Goal: Task Accomplishment & Management: Manage account settings

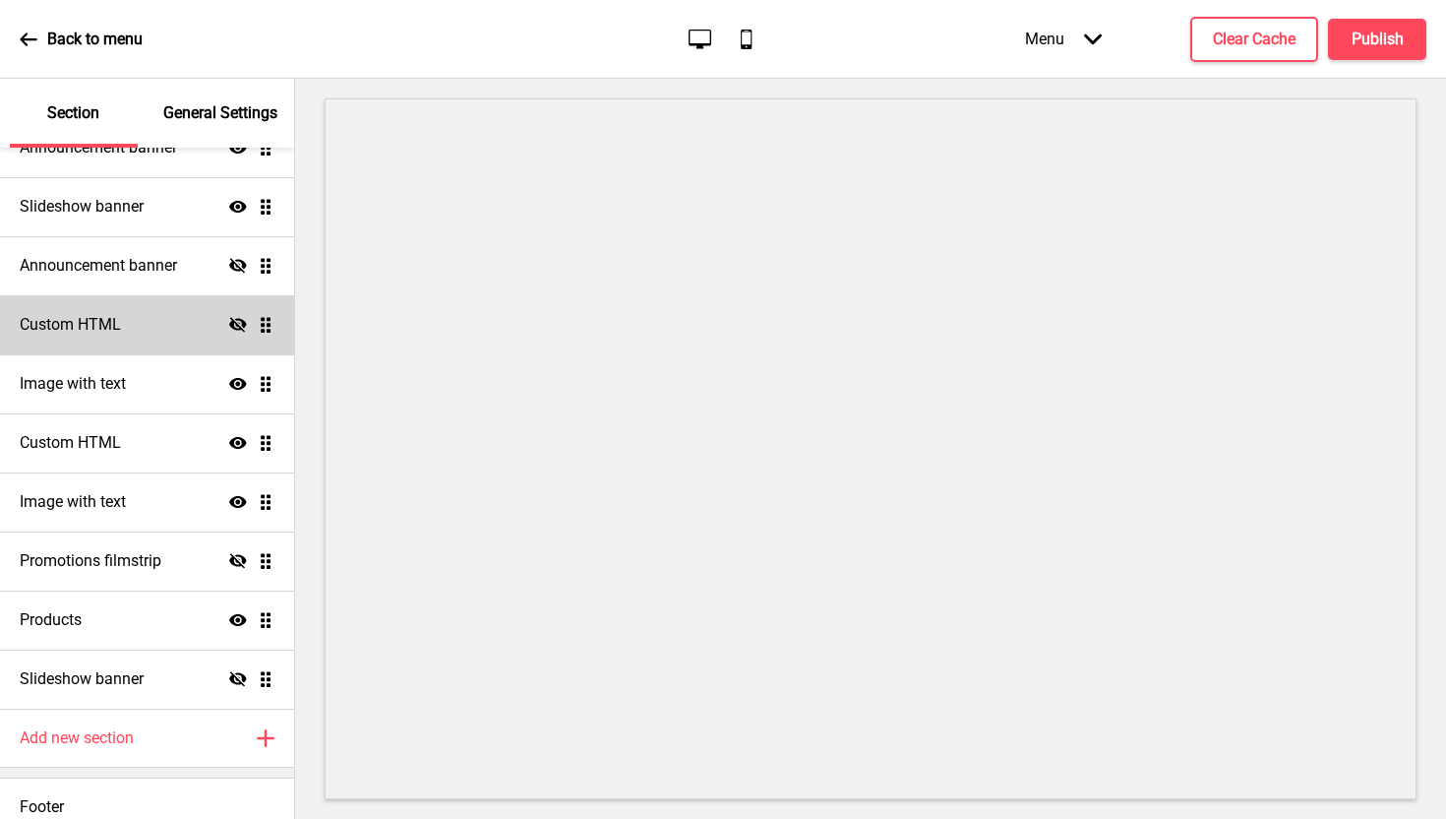
scroll to position [264, 0]
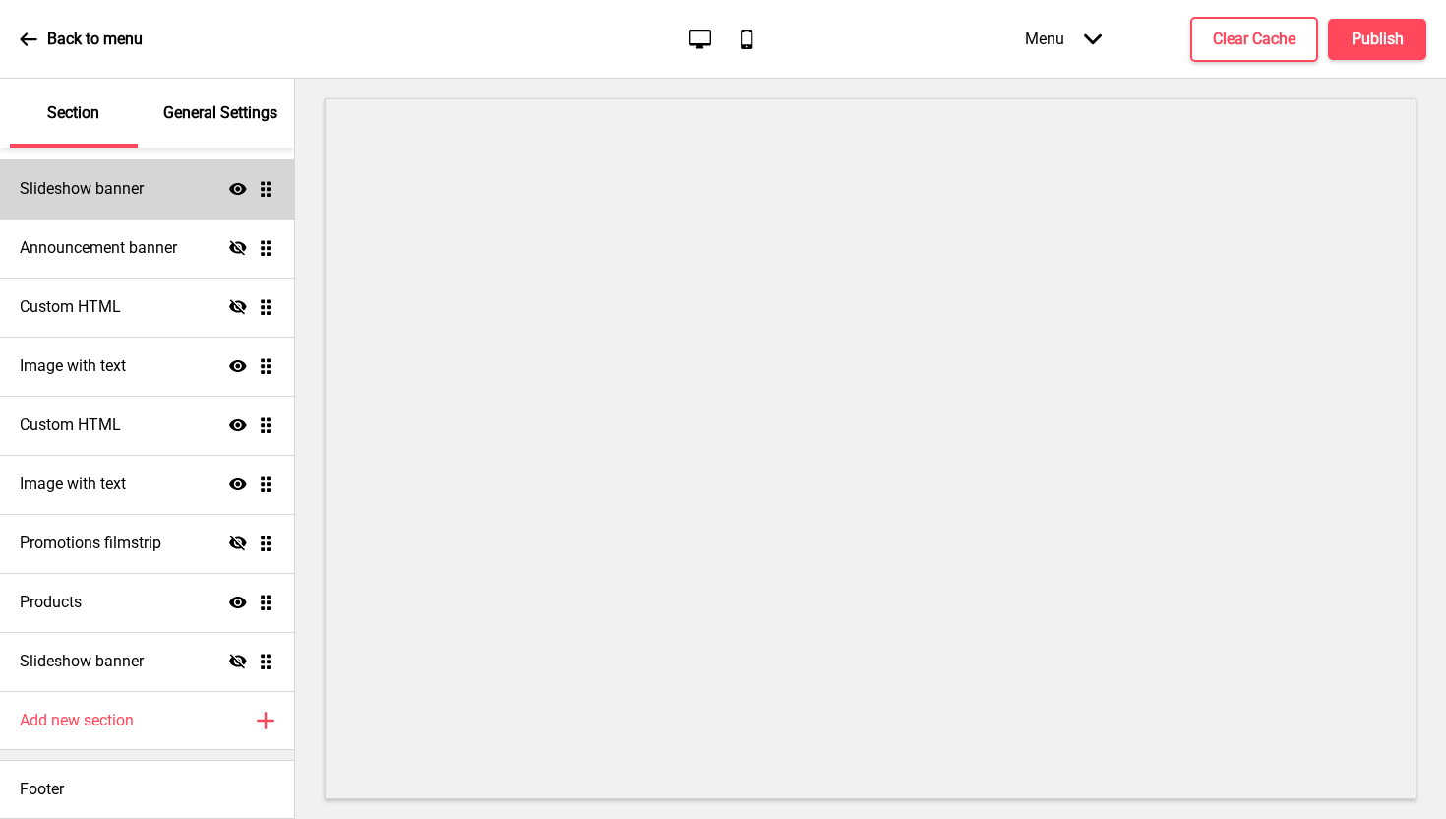
click at [156, 190] on div "Slideshow banner Show Drag" at bounding box center [147, 188] width 294 height 59
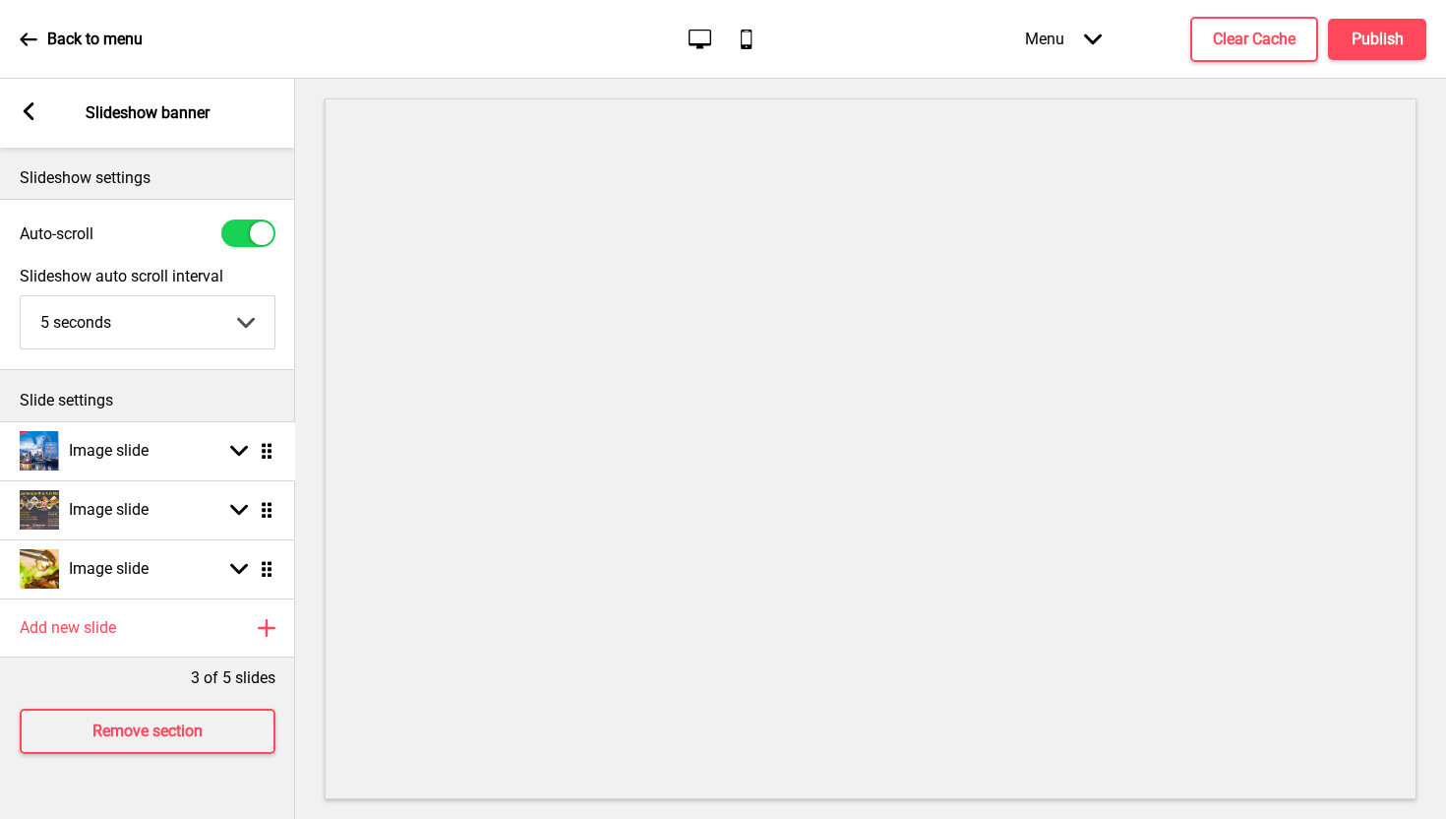
click at [270, 442] on ul "Image slide Arrow down Drag Image slide Arrow down Drag Image slide Arrow down …" at bounding box center [147, 509] width 295 height 177
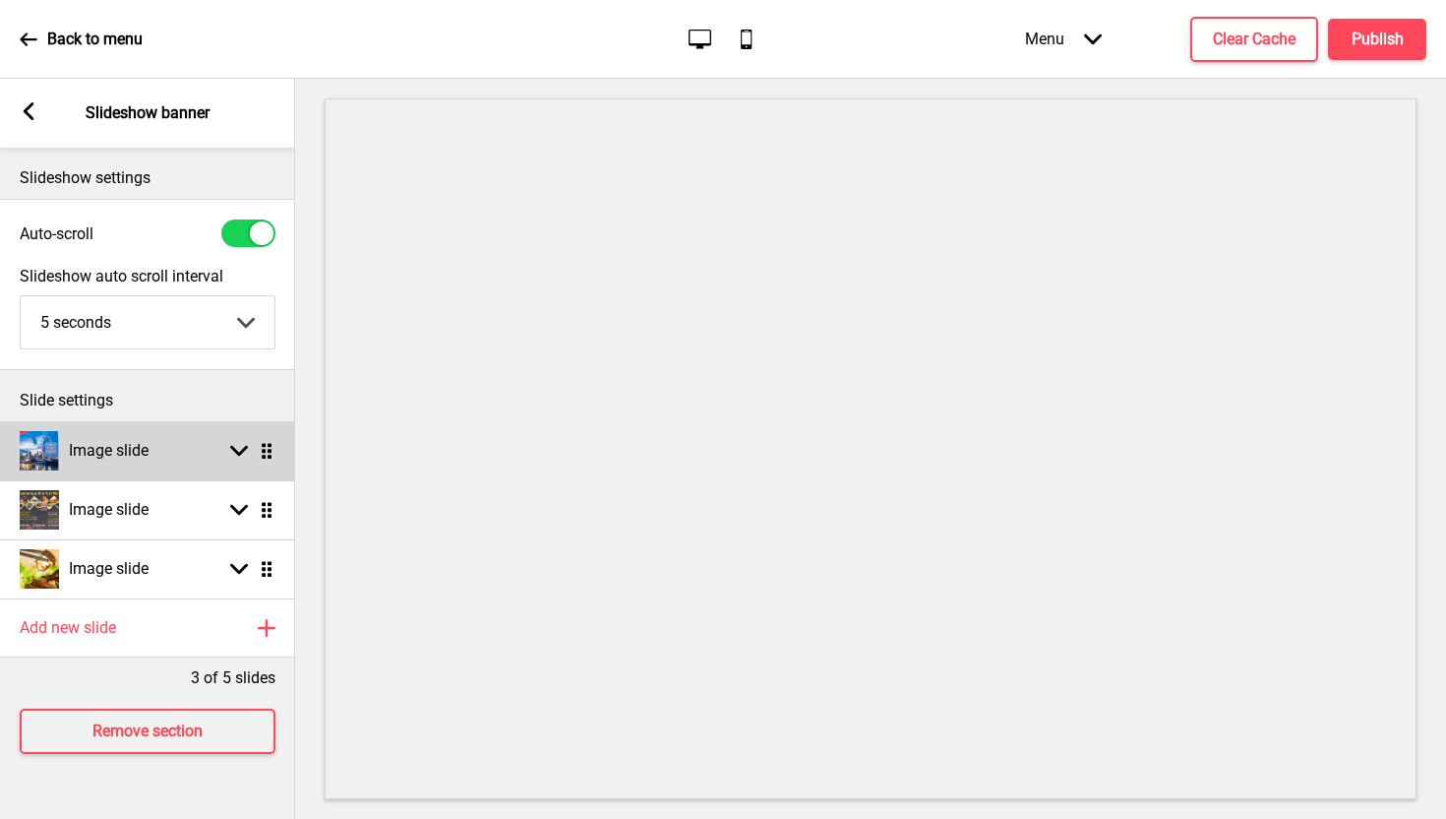
click at [236, 455] on rect at bounding box center [239, 451] width 18 height 18
select select "right"
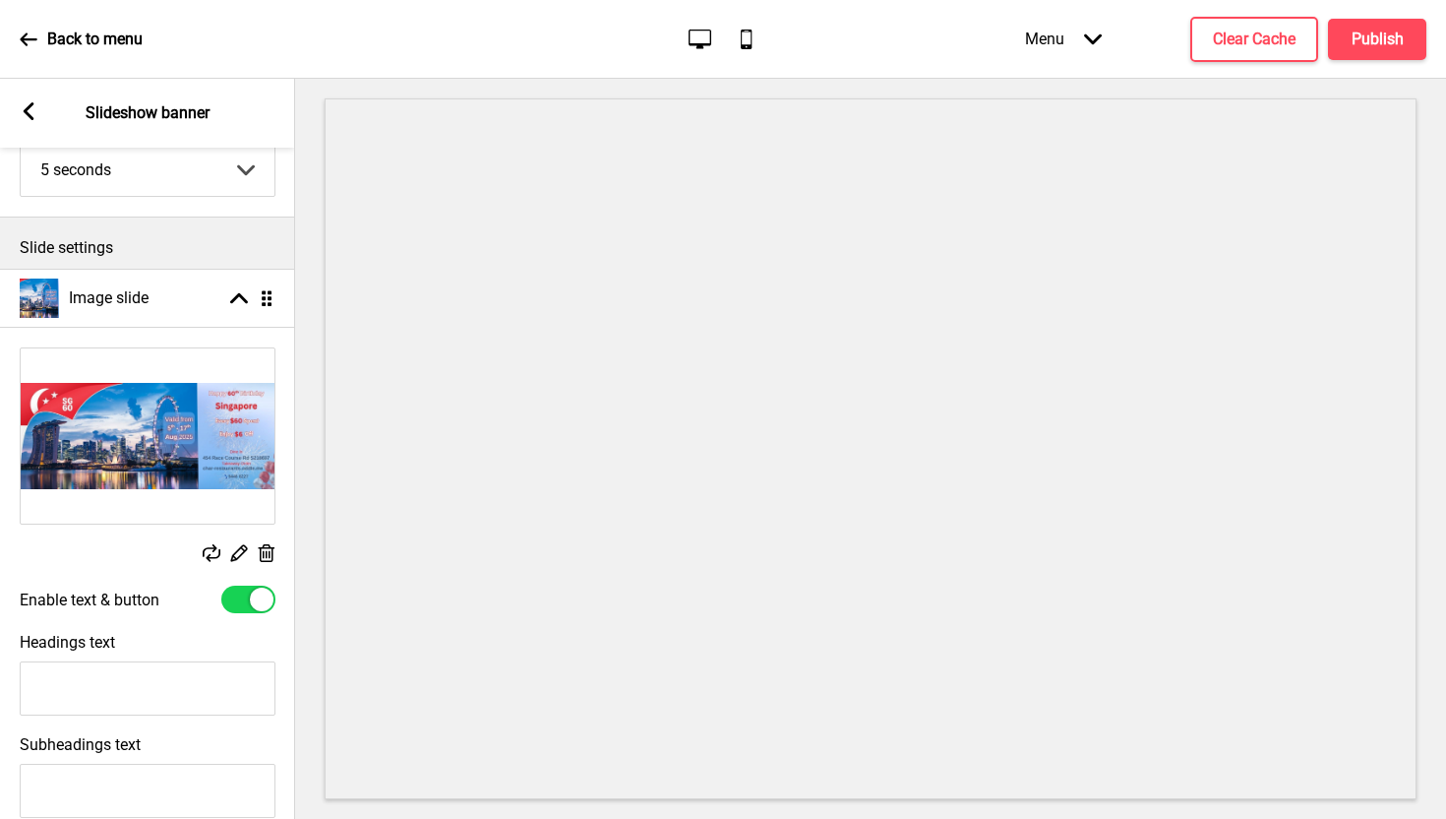
scroll to position [168, 0]
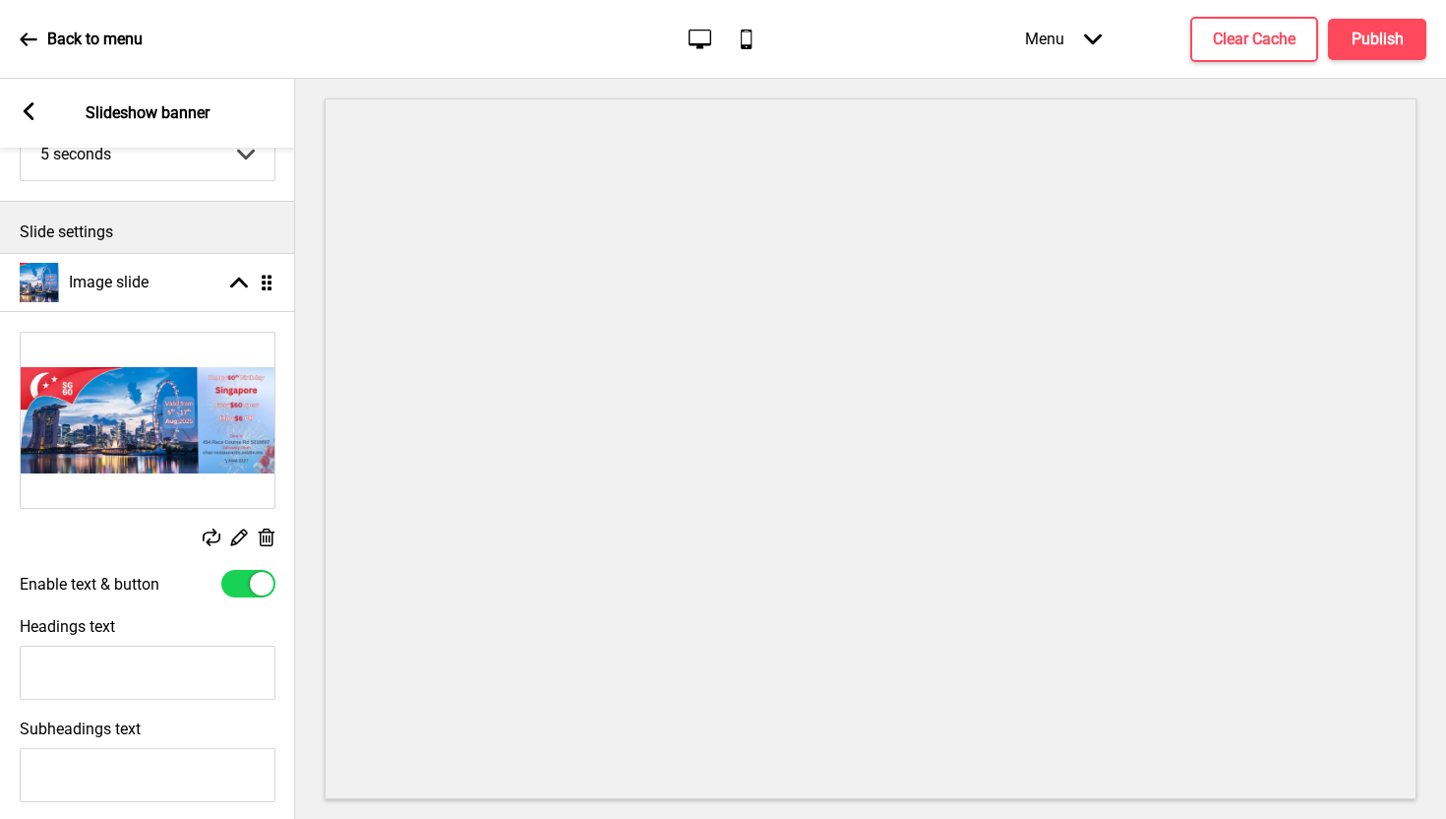
click at [271, 537] on rect at bounding box center [266, 537] width 21 height 21
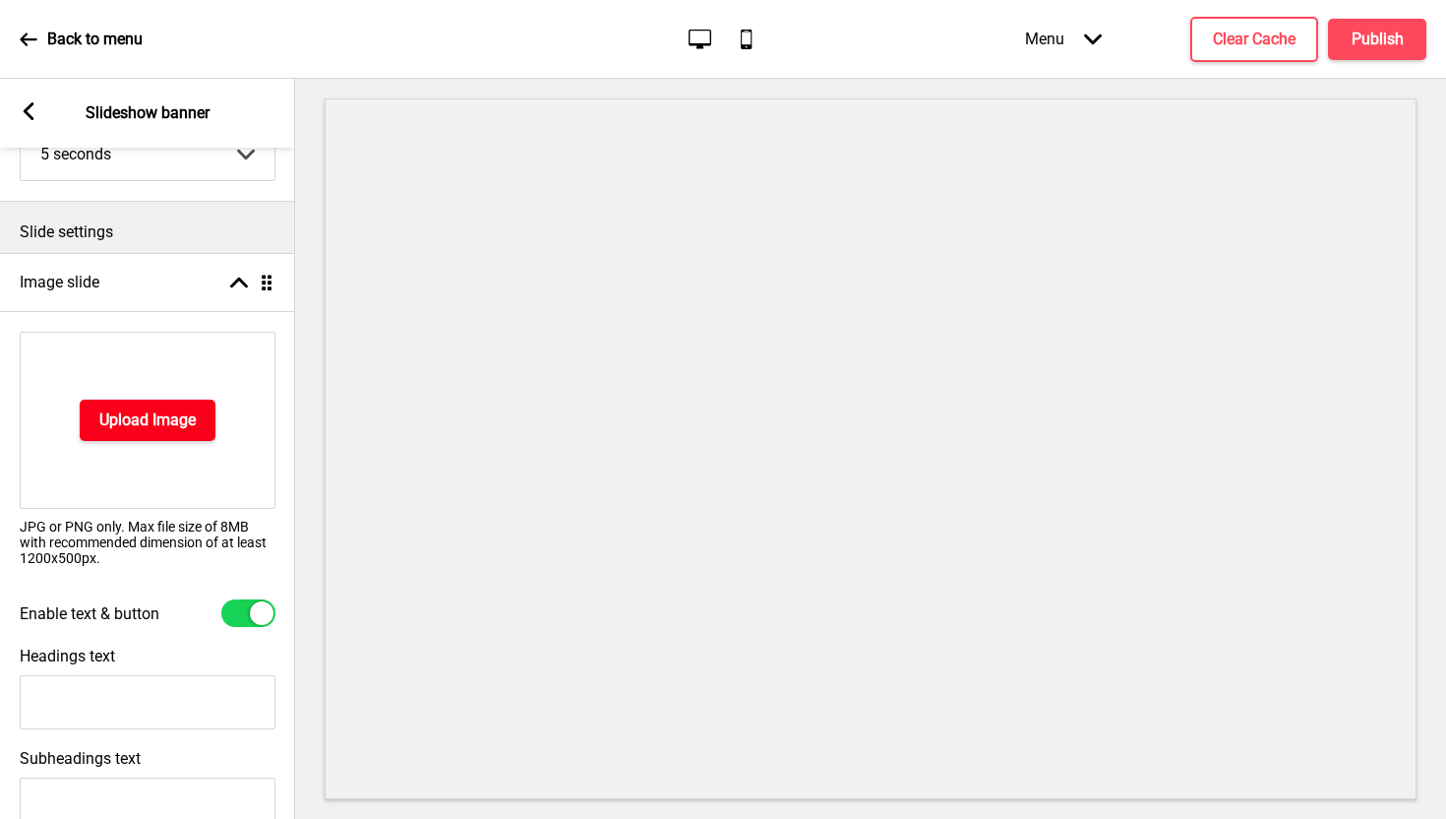
click at [144, 417] on h4 "Upload Image" at bounding box center [147, 420] width 96 height 22
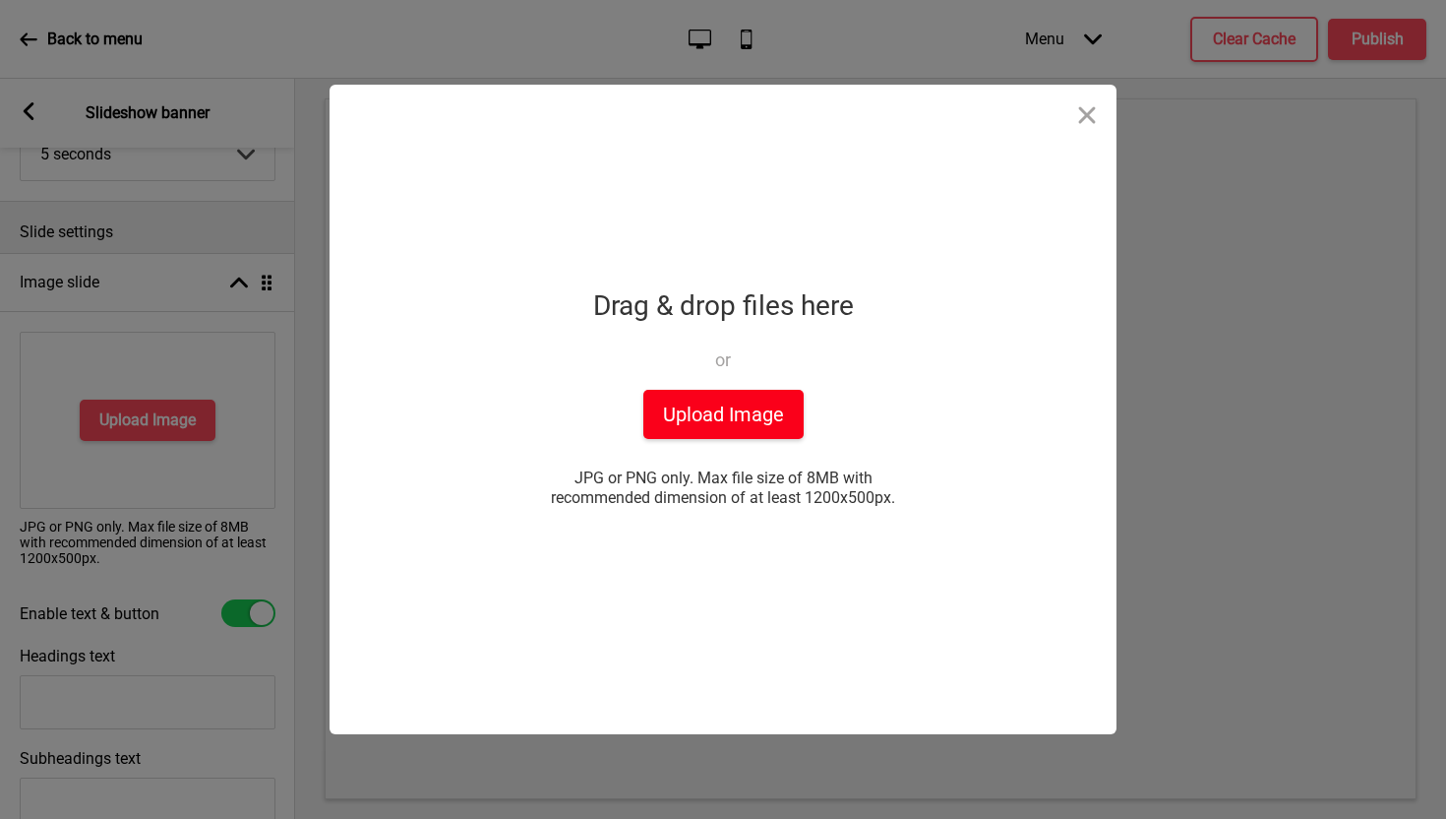
click at [731, 405] on button "Upload Image" at bounding box center [724, 414] width 160 height 49
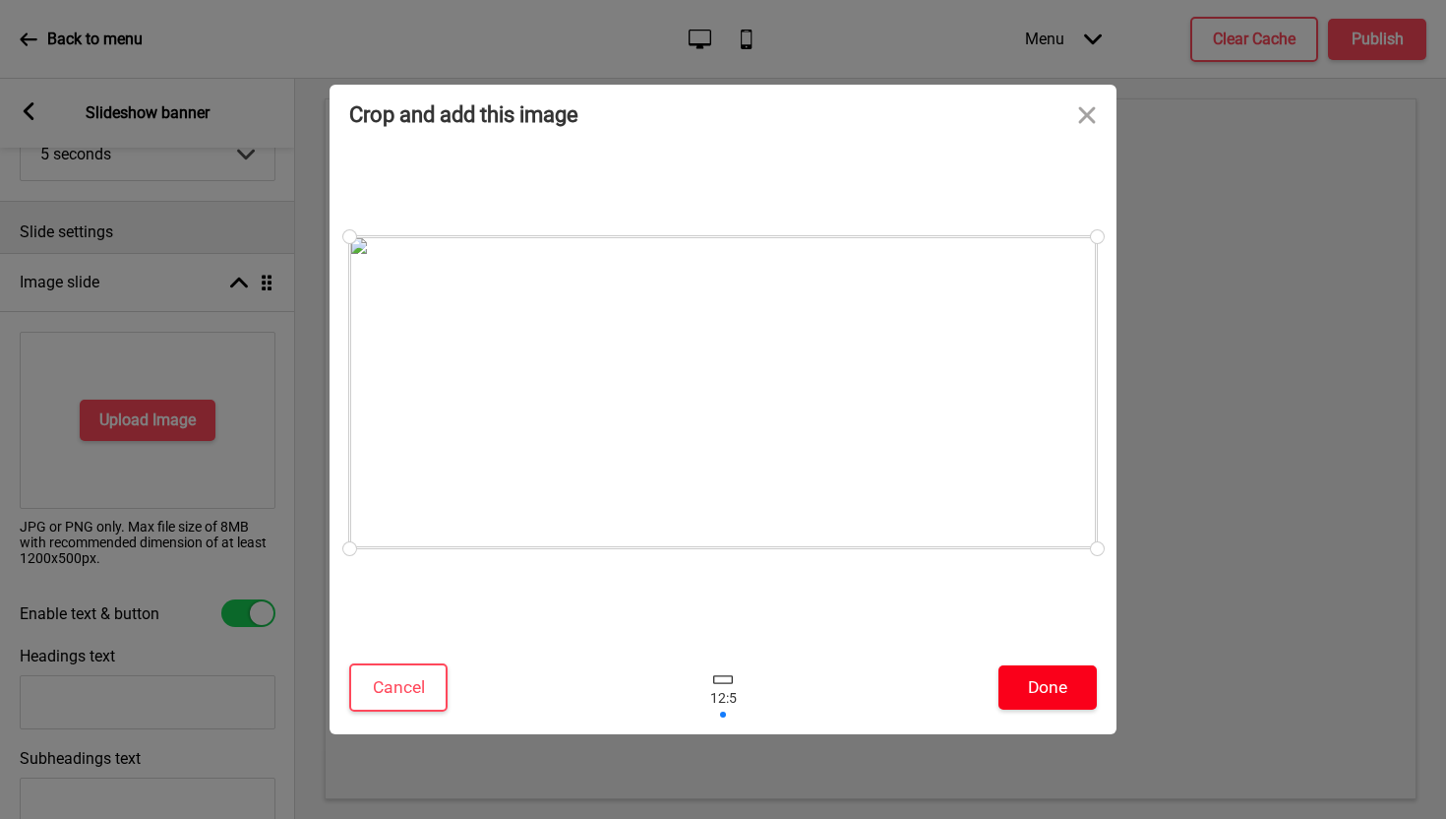
click at [1050, 689] on button "Done" at bounding box center [1048, 687] width 98 height 44
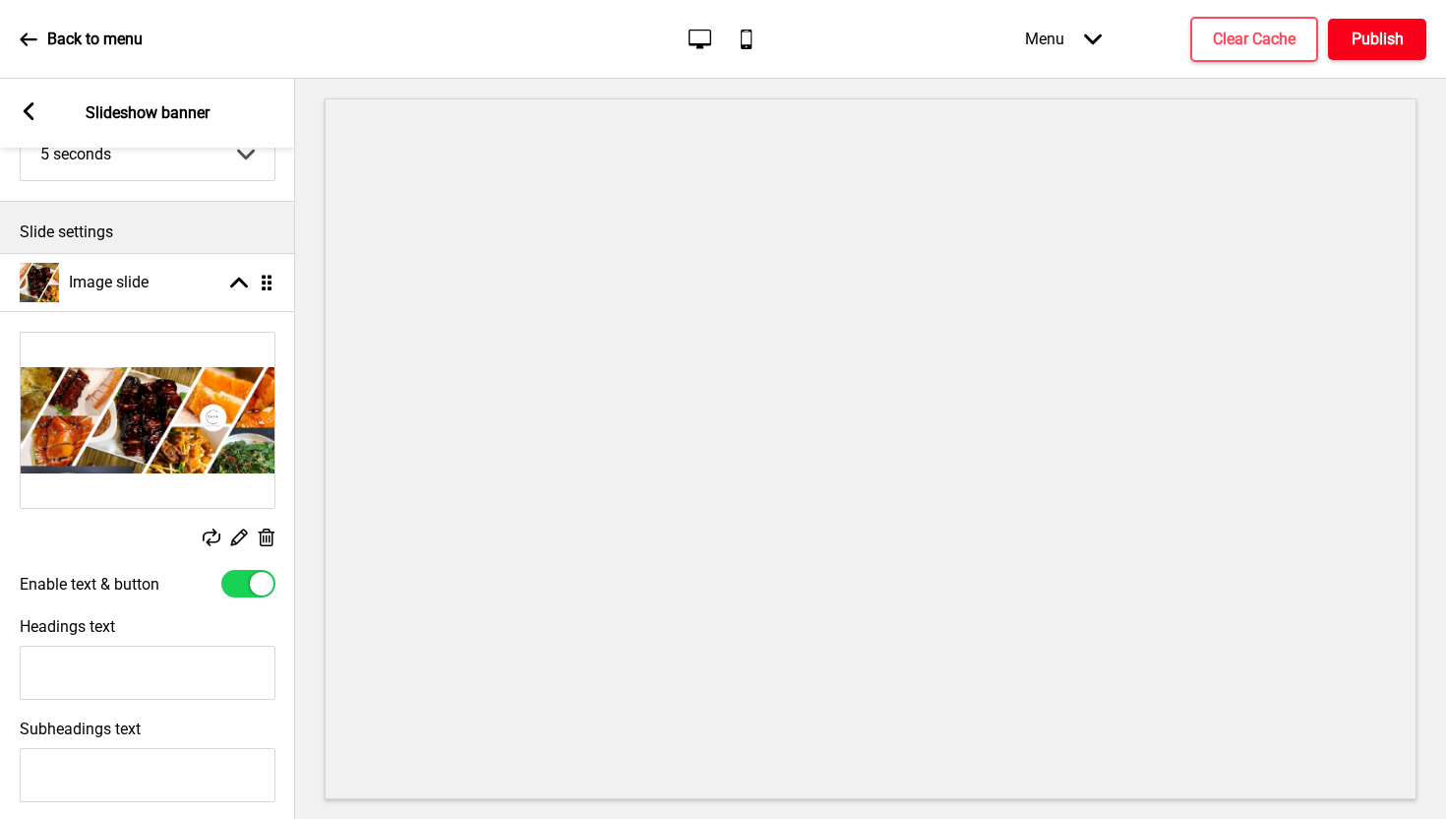
click at [1370, 34] on h4 "Publish" at bounding box center [1378, 40] width 52 height 22
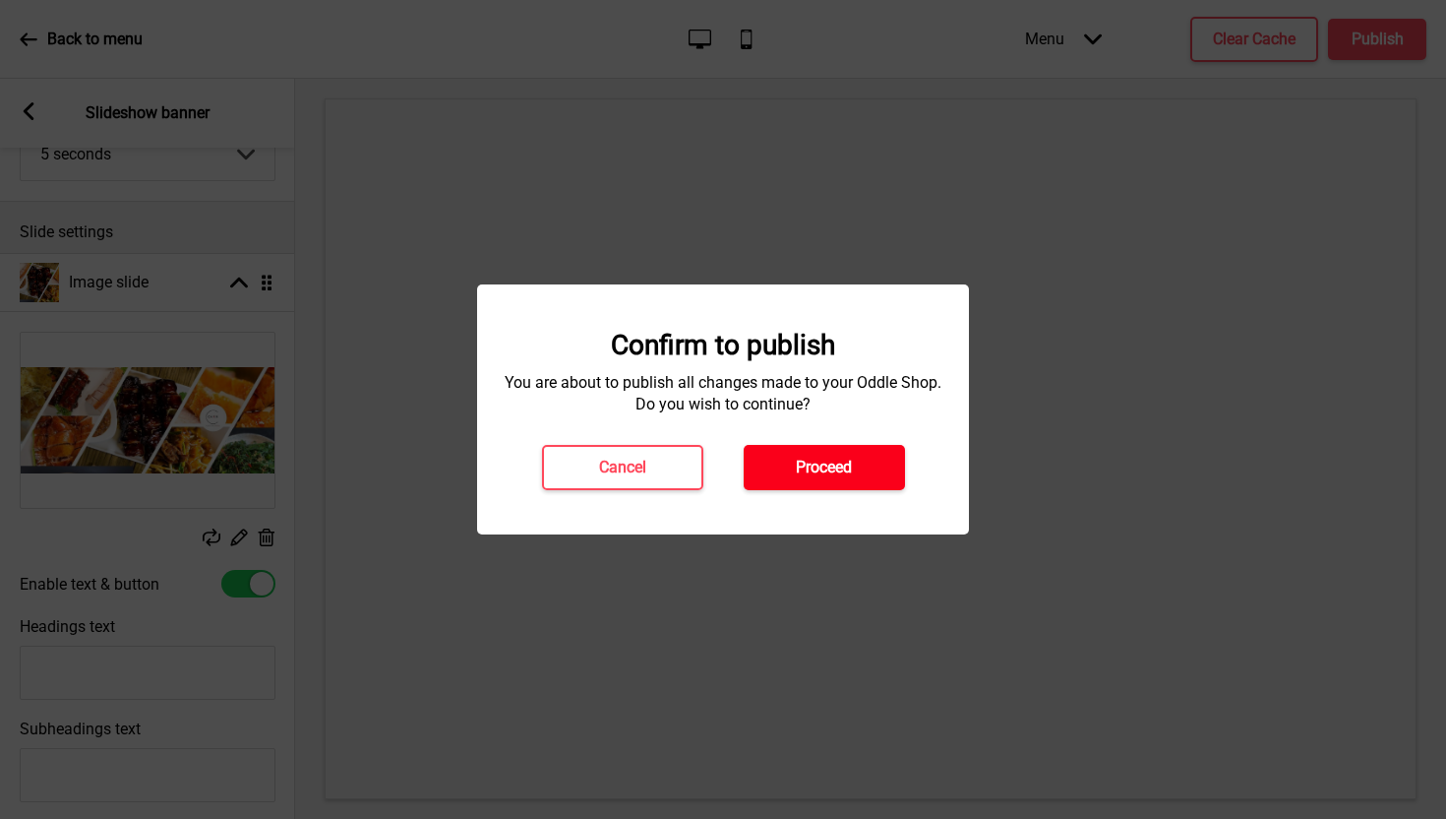
click at [825, 478] on button "Proceed" at bounding box center [824, 467] width 161 height 45
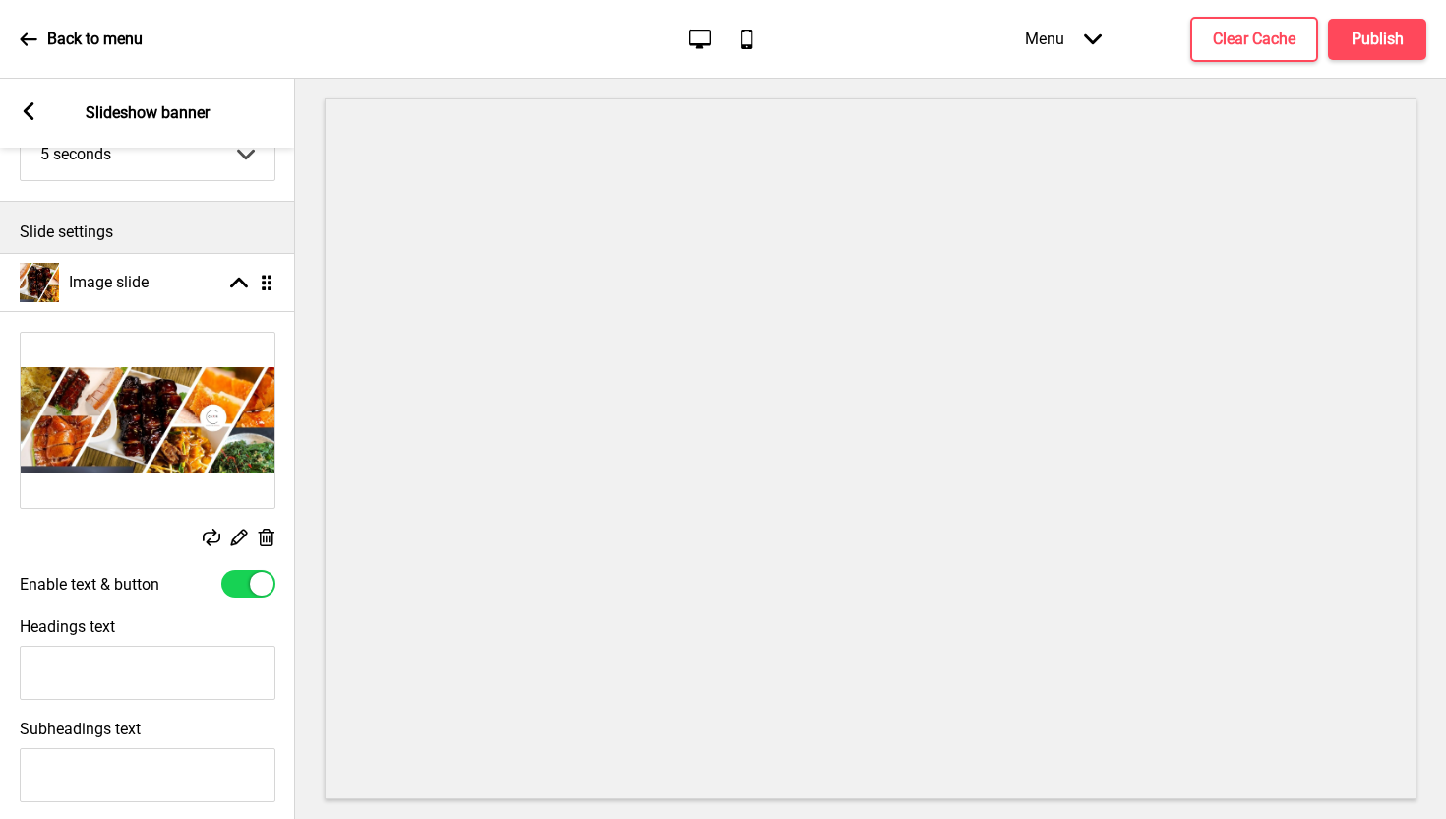
click at [109, 43] on p "Back to menu" at bounding box center [94, 40] width 95 height 22
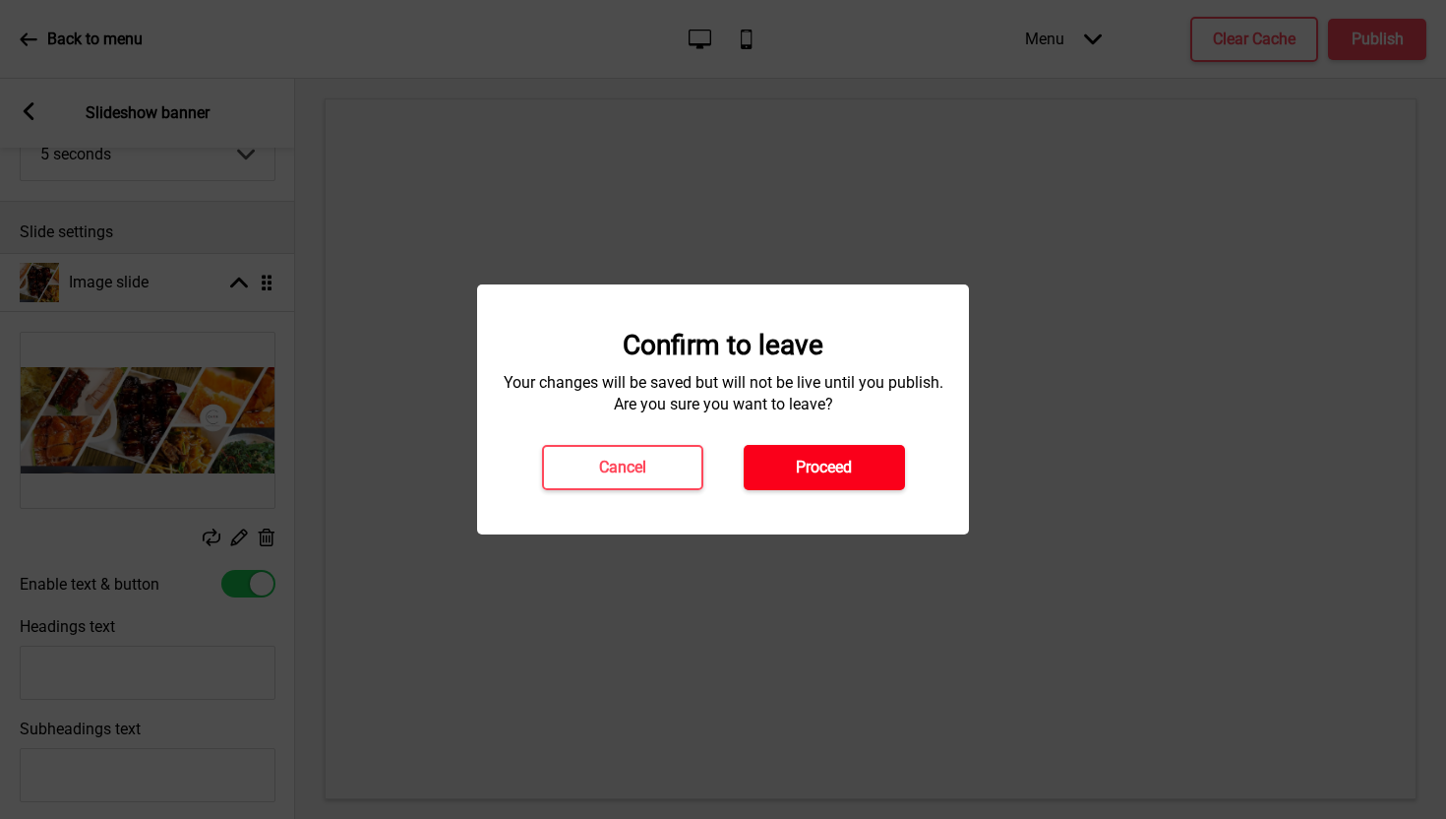
click at [841, 464] on h4 "Proceed" at bounding box center [824, 468] width 56 height 22
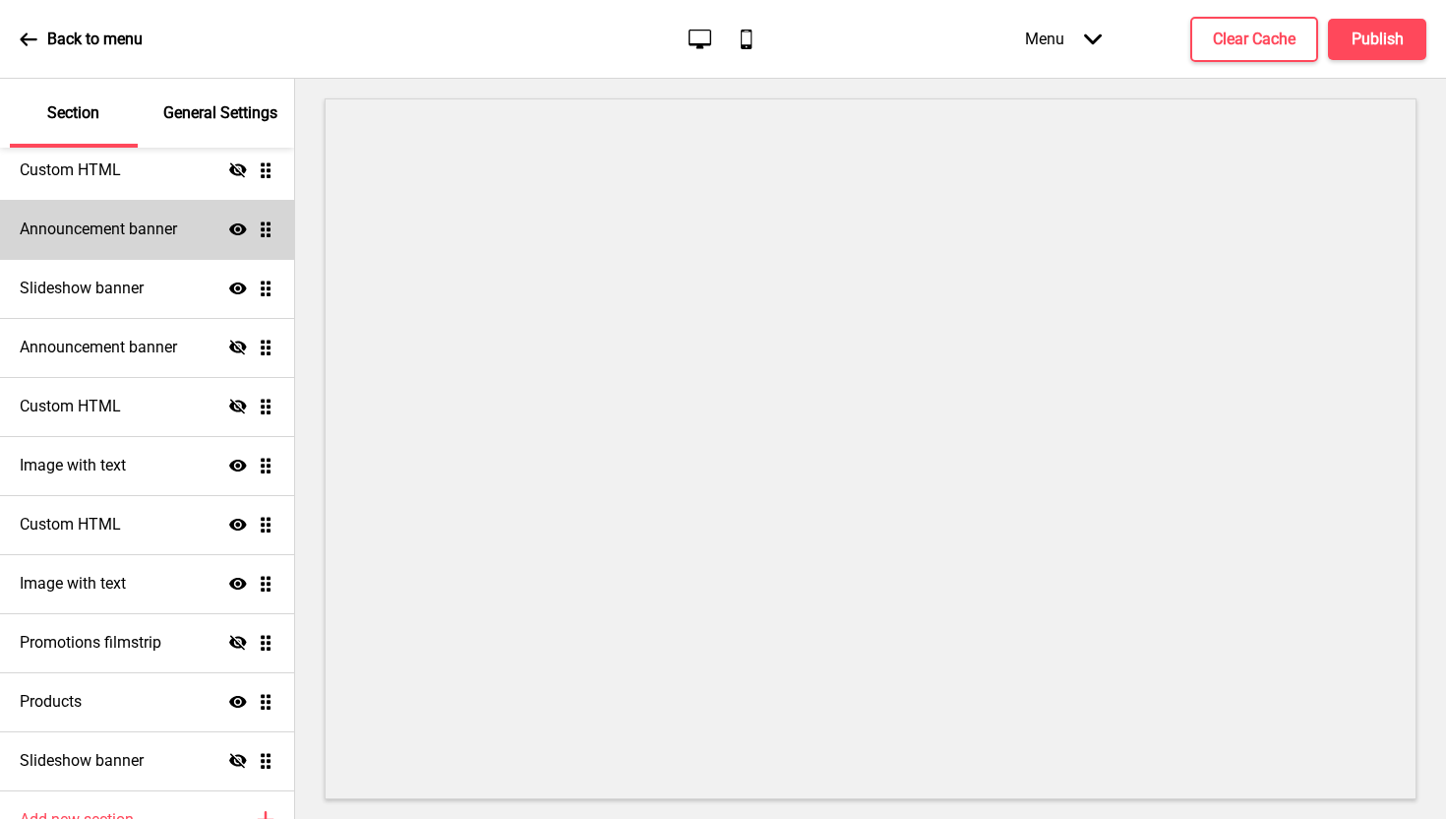
scroll to position [264, 0]
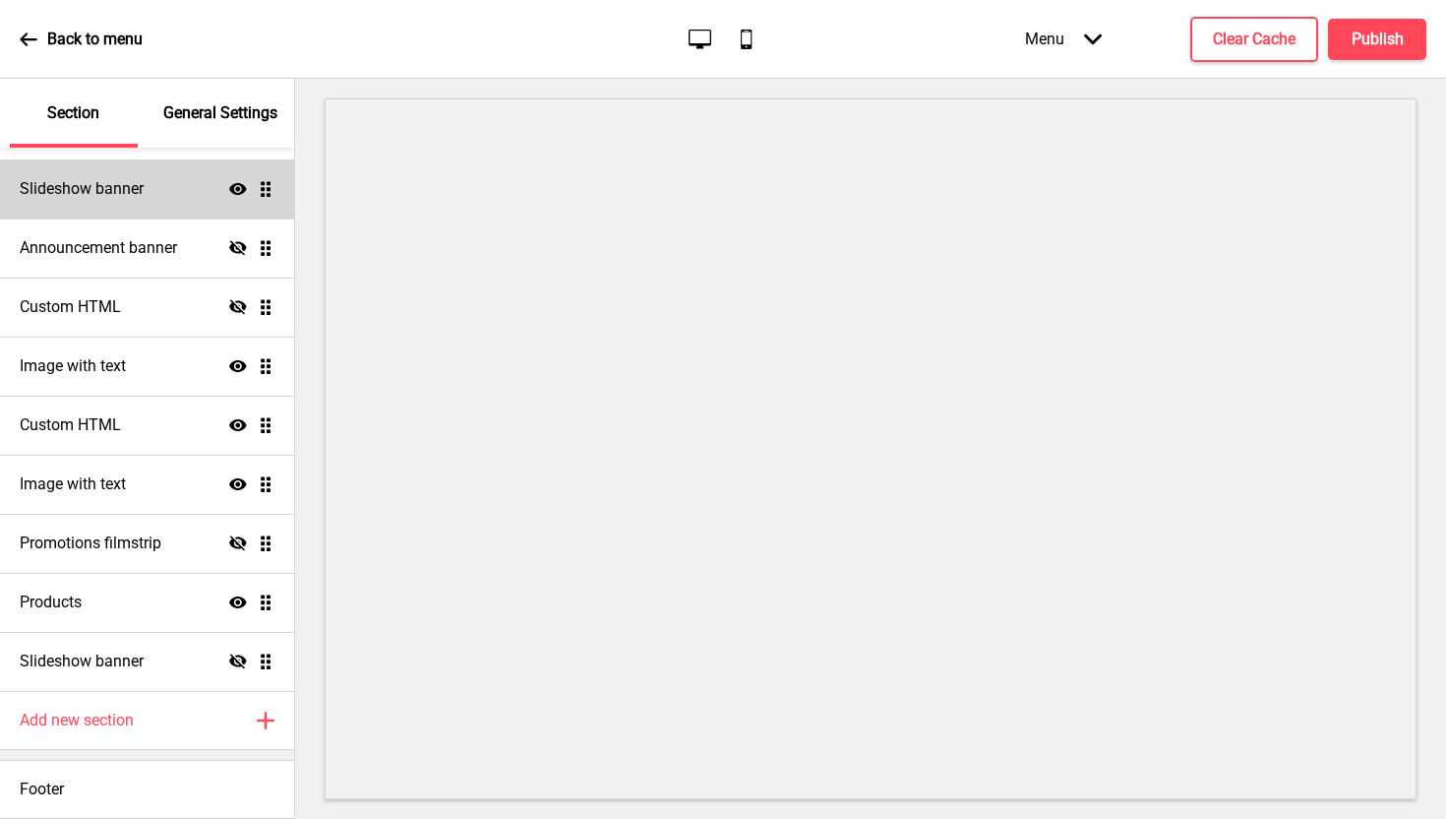
click at [159, 192] on div "Slideshow banner Show Drag" at bounding box center [147, 188] width 294 height 59
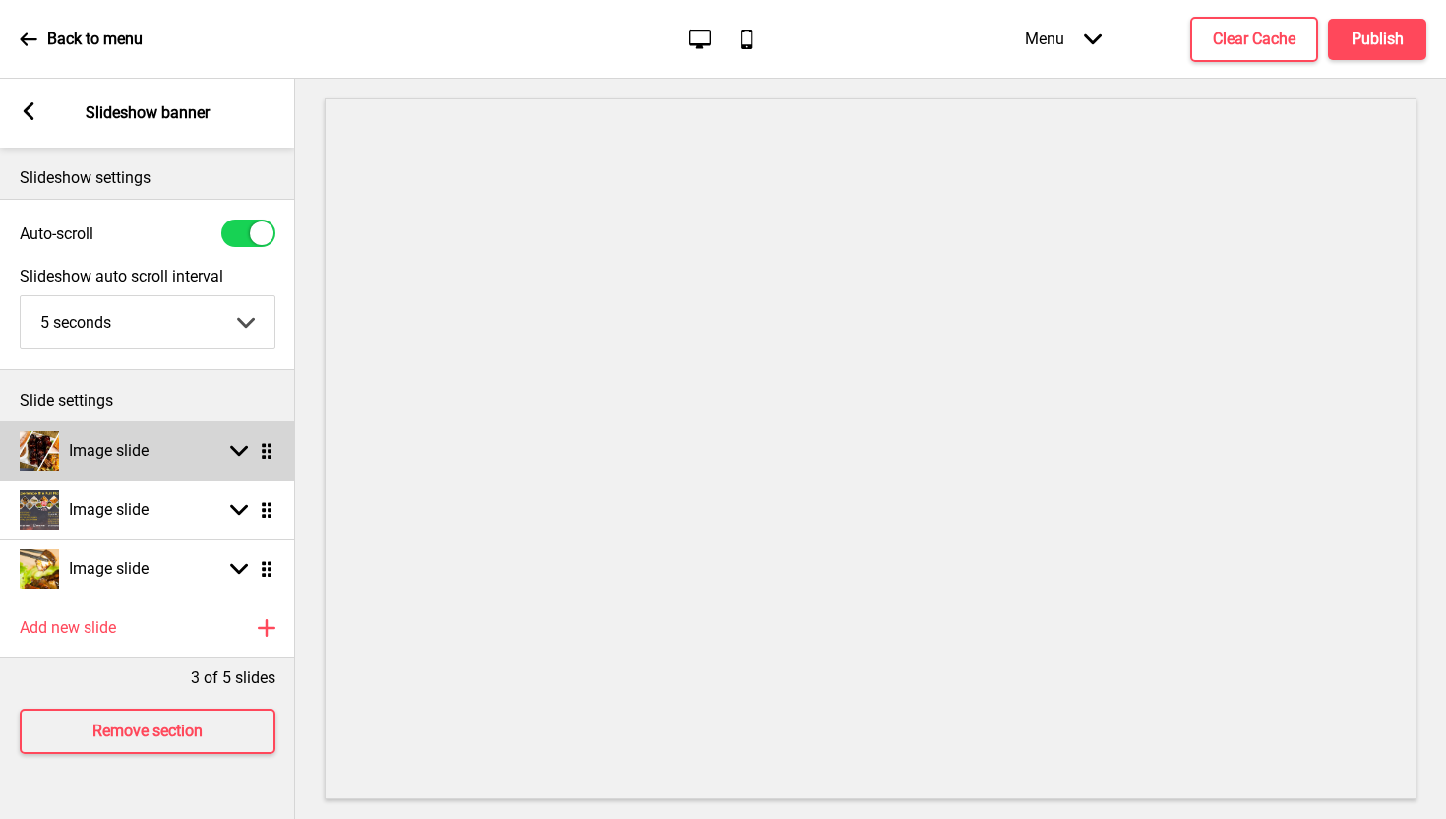
click at [107, 449] on h4 "Image slide" at bounding box center [109, 451] width 80 height 22
select select "right"
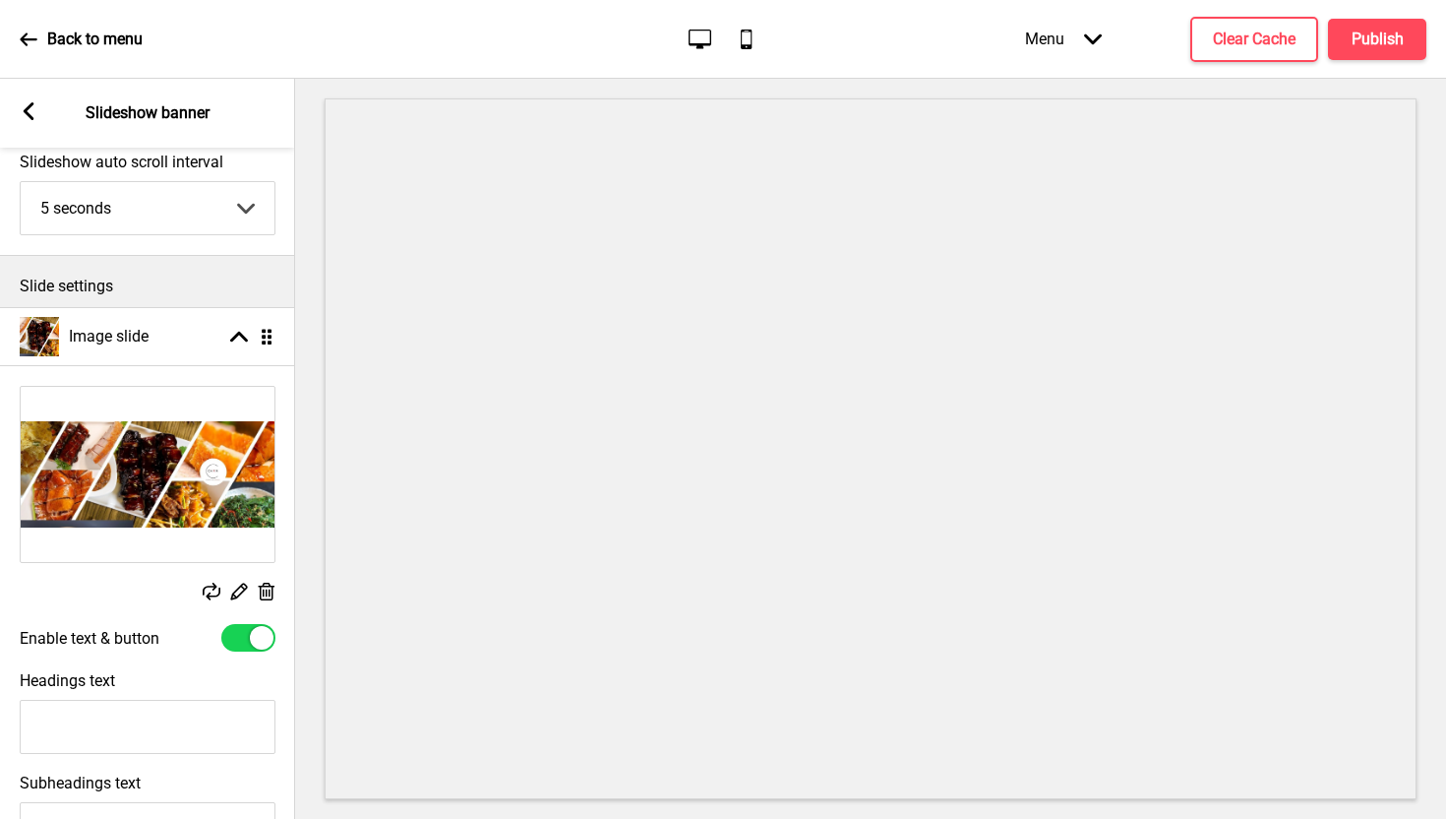
scroll to position [145, 0]
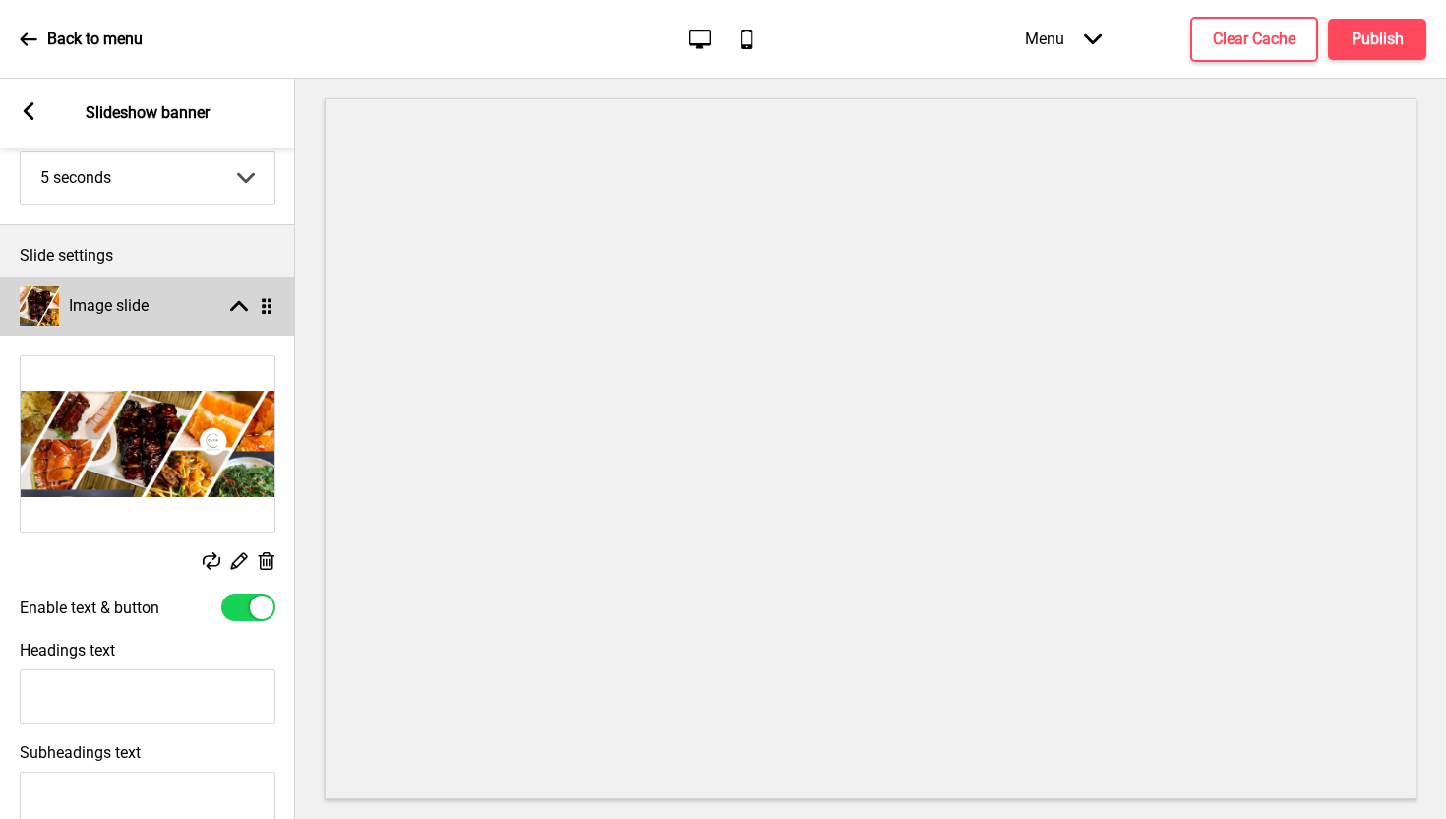
select select "right"
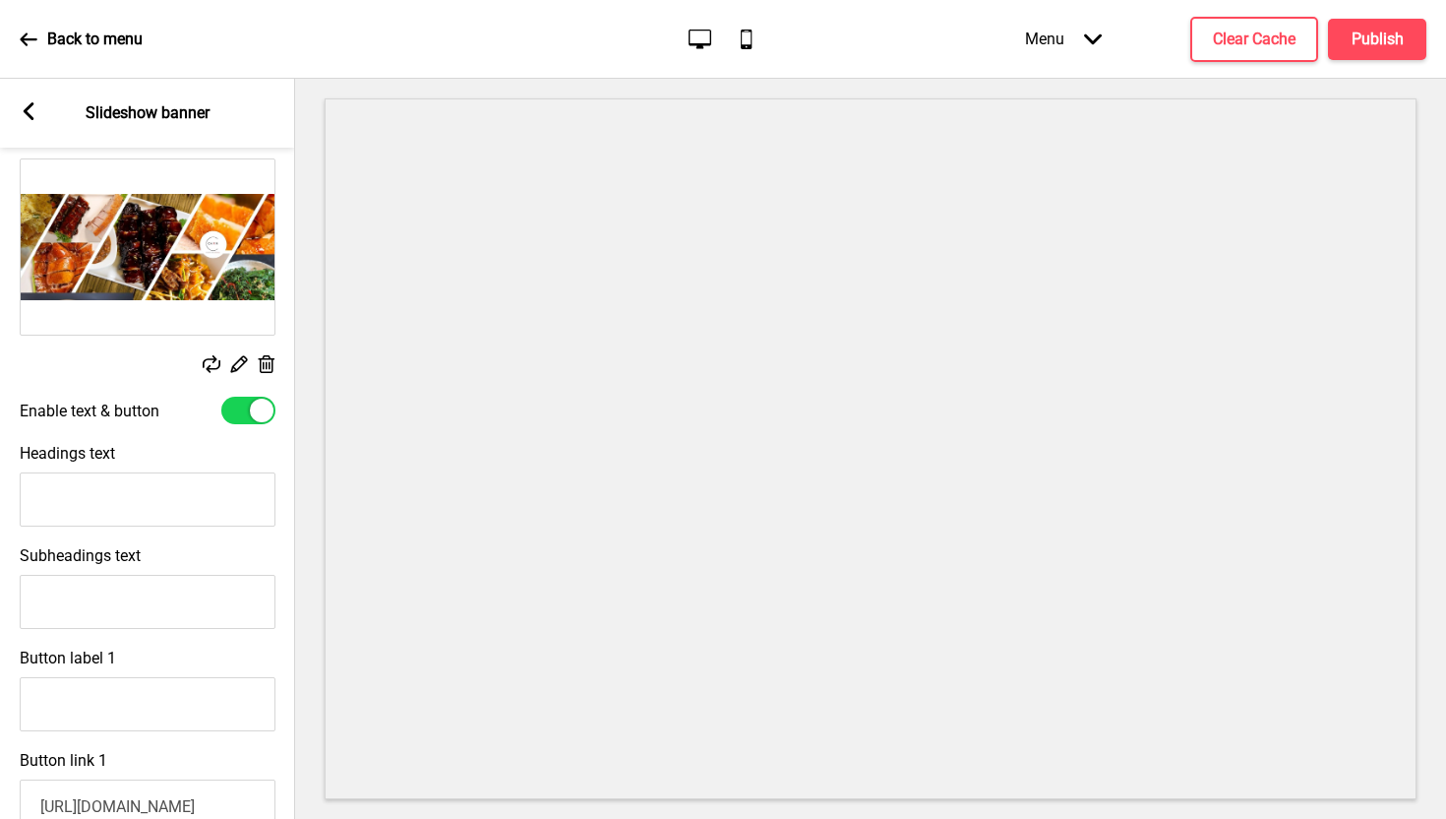
scroll to position [0, 0]
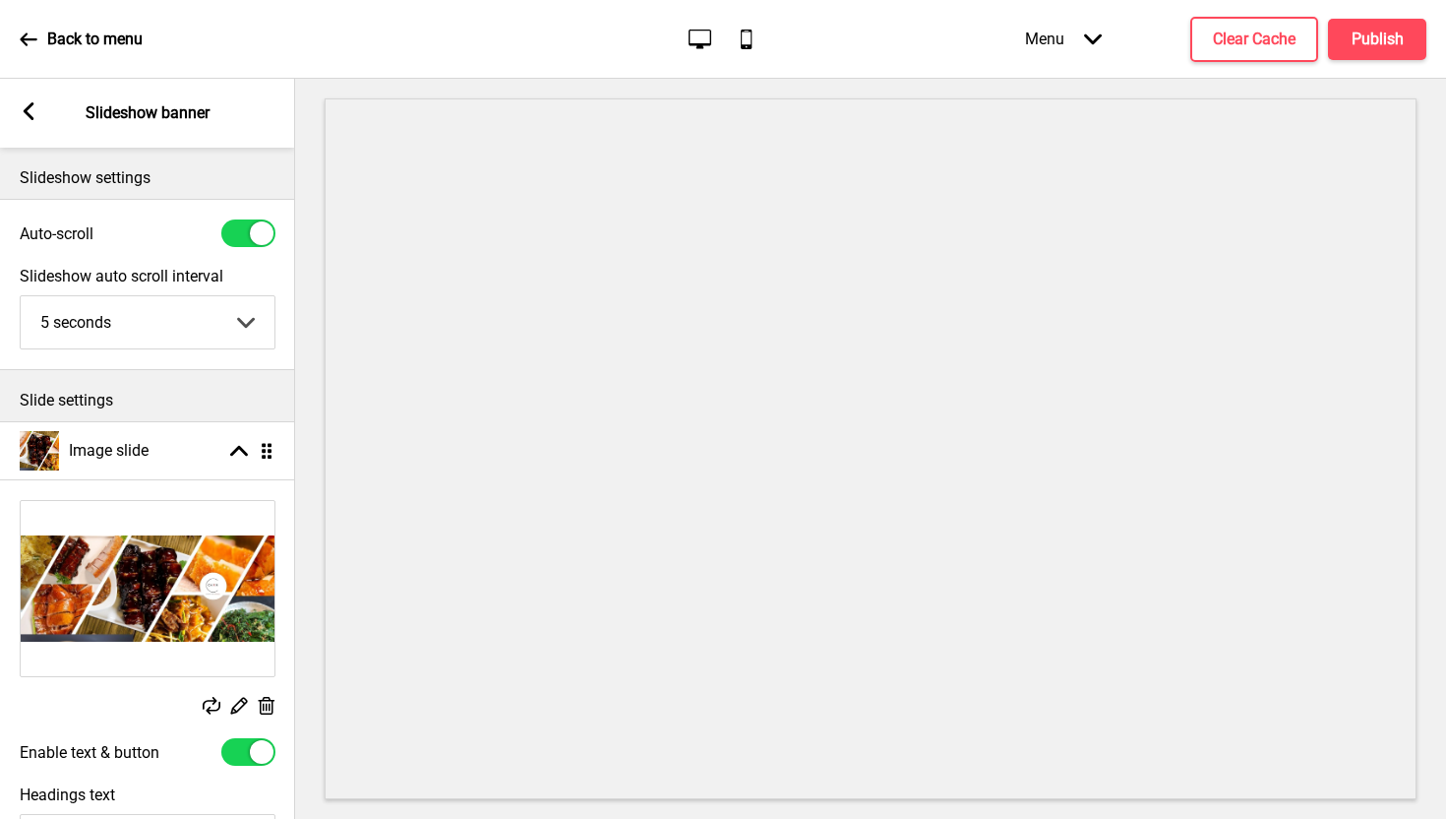
click at [746, 40] on icon "Mobile" at bounding box center [746, 39] width 27 height 27
click at [1093, 33] on icon "Arrow down" at bounding box center [1093, 40] width 18 height 18
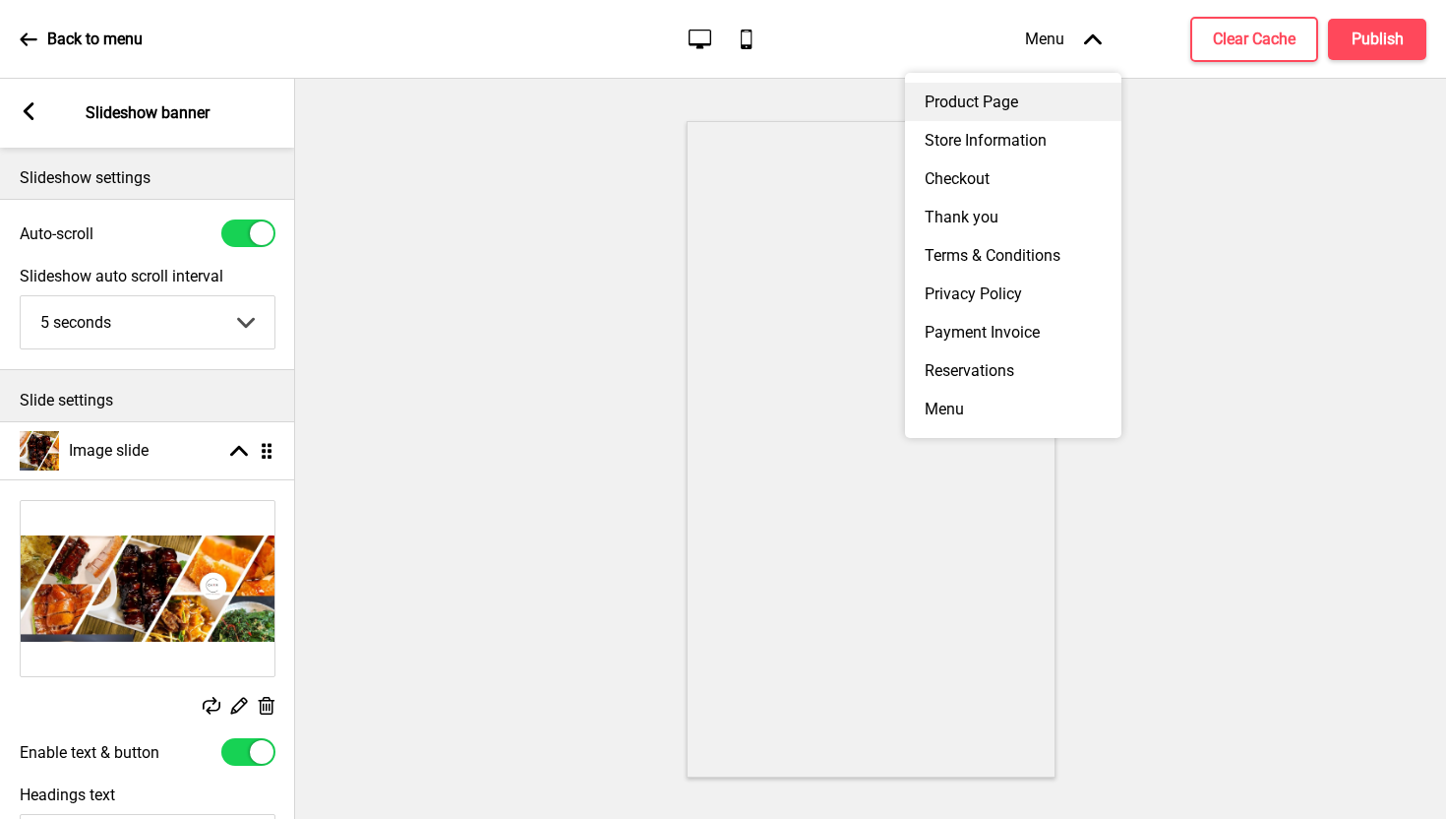
click at [1021, 101] on div "Product Page" at bounding box center [1013, 102] width 216 height 38
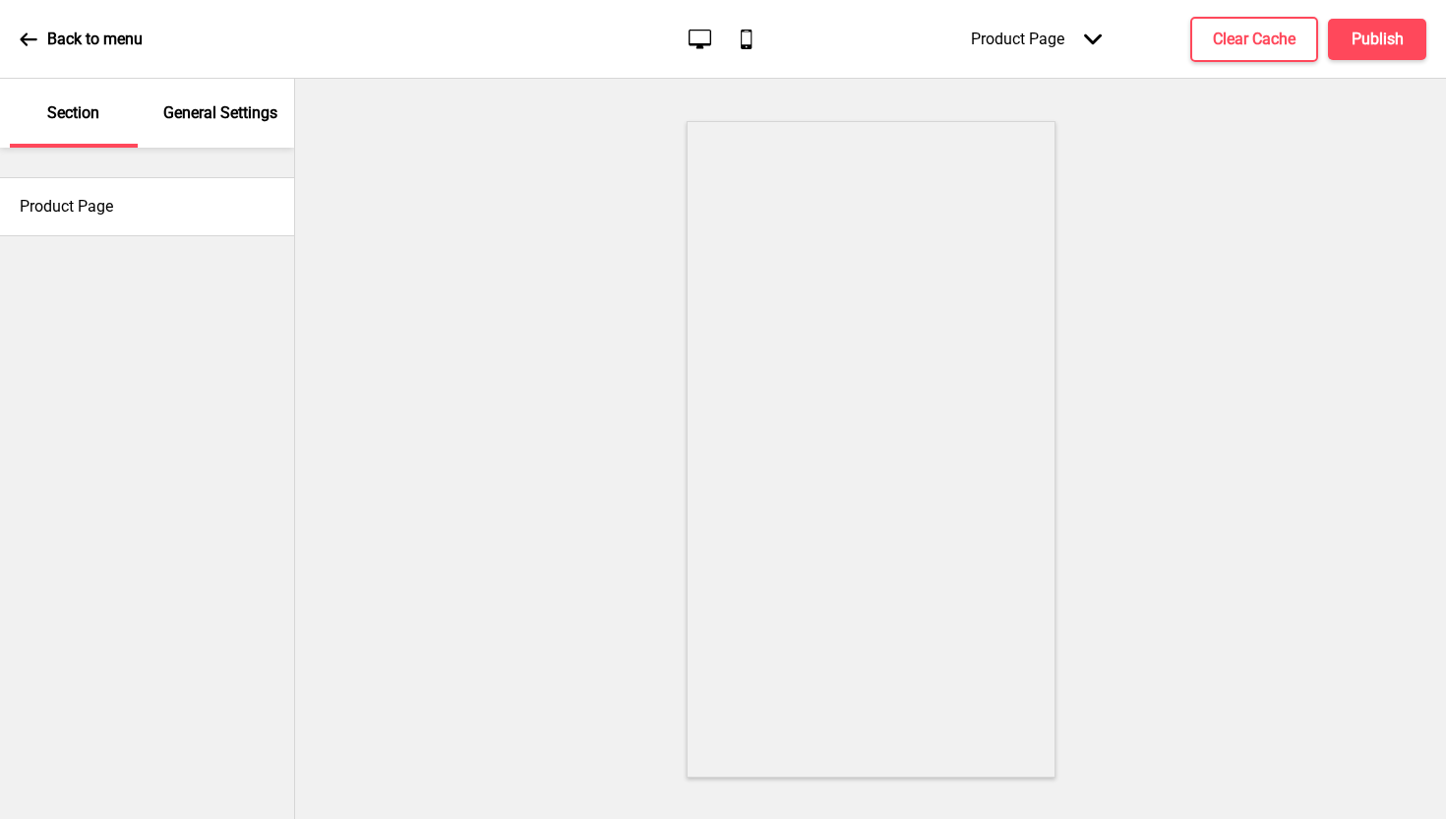
click at [1093, 38] on icon "Arrow down" at bounding box center [1093, 40] width 18 height 18
click at [236, 110] on p "General Settings" at bounding box center [220, 113] width 114 height 22
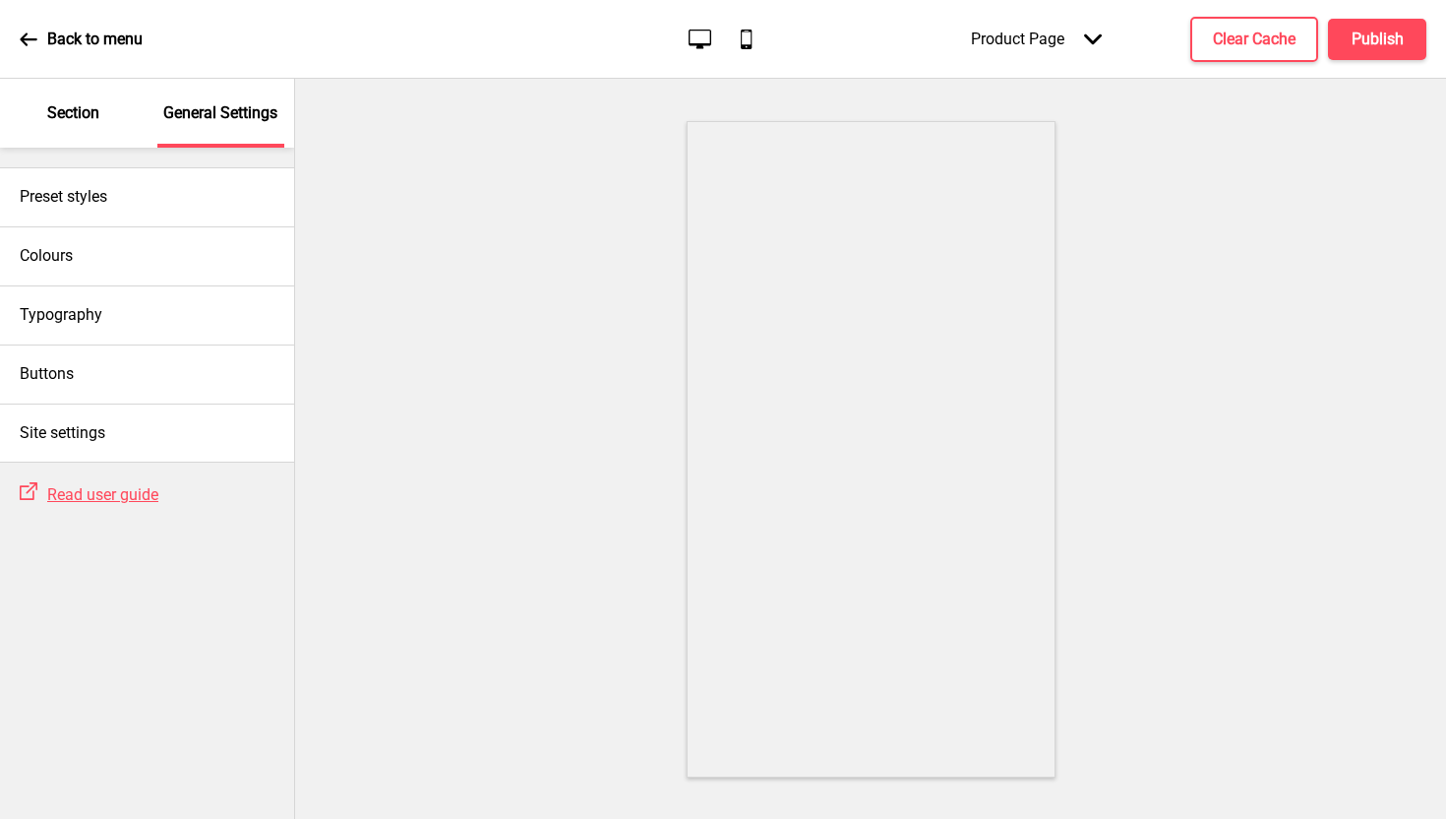
click at [1094, 34] on icon "Arrow down" at bounding box center [1093, 40] width 18 height 18
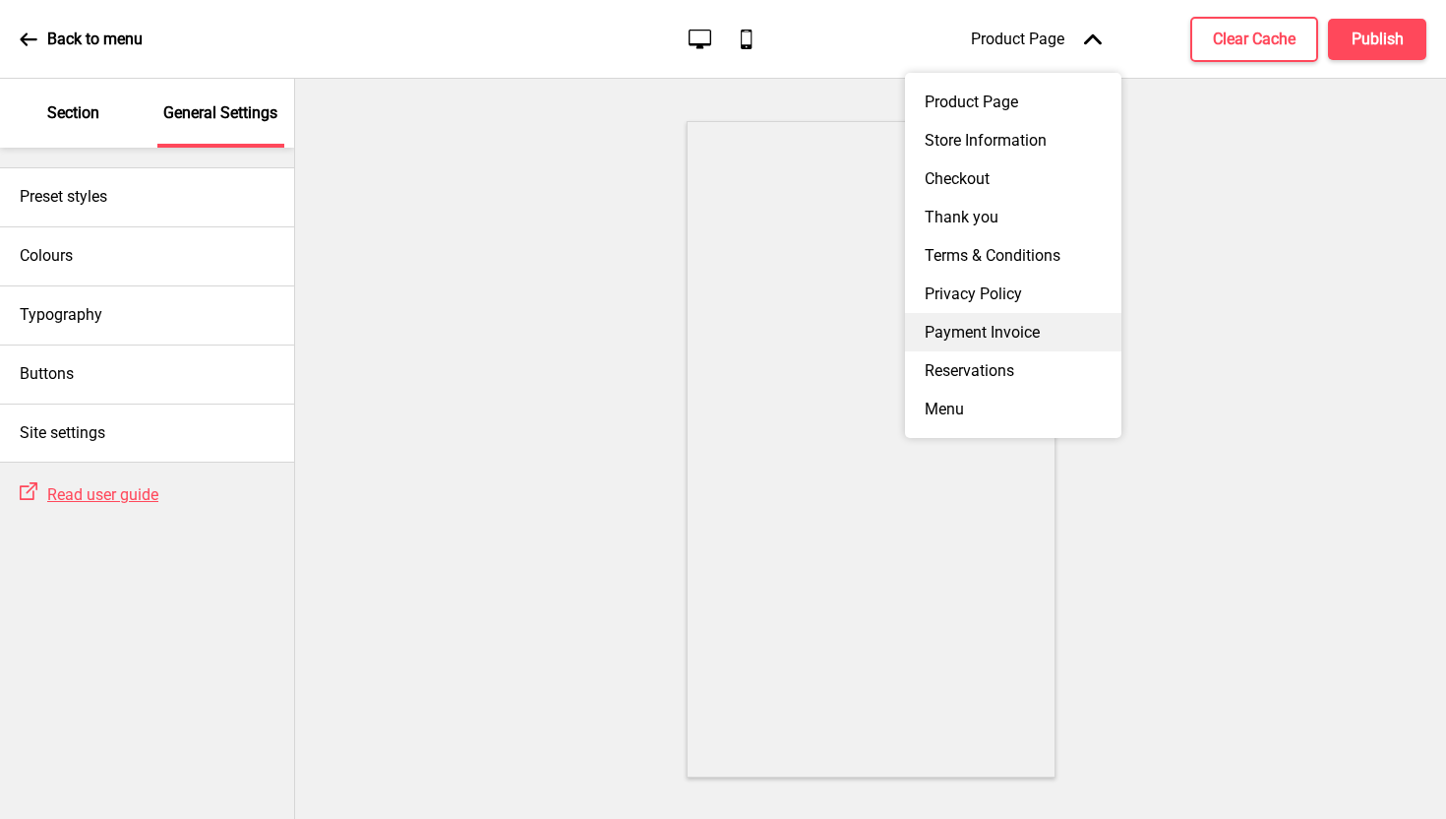
click at [1056, 327] on div "Payment Invoice" at bounding box center [1013, 332] width 216 height 38
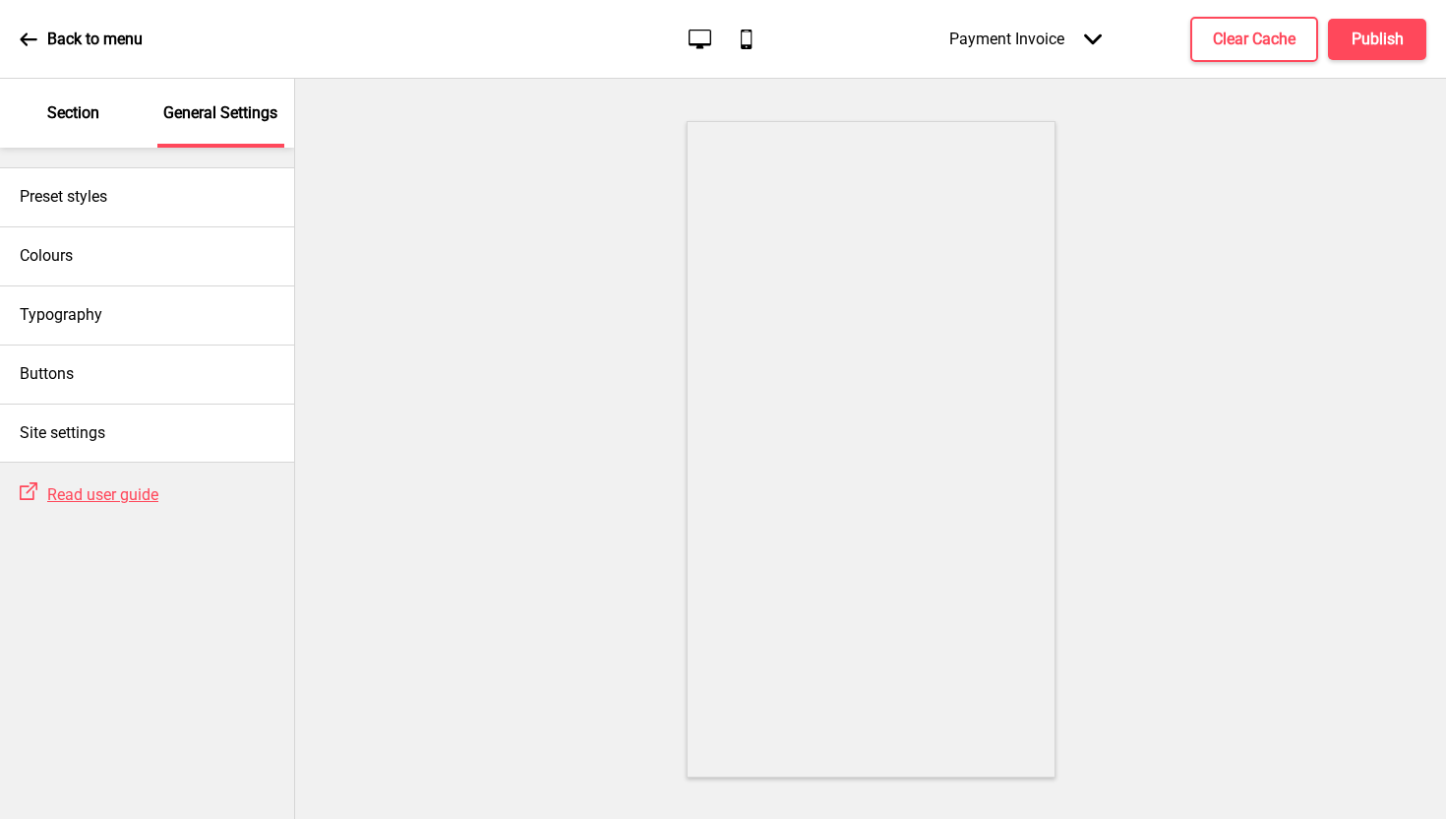
click at [1089, 34] on icon "Arrow down" at bounding box center [1093, 40] width 18 height 18
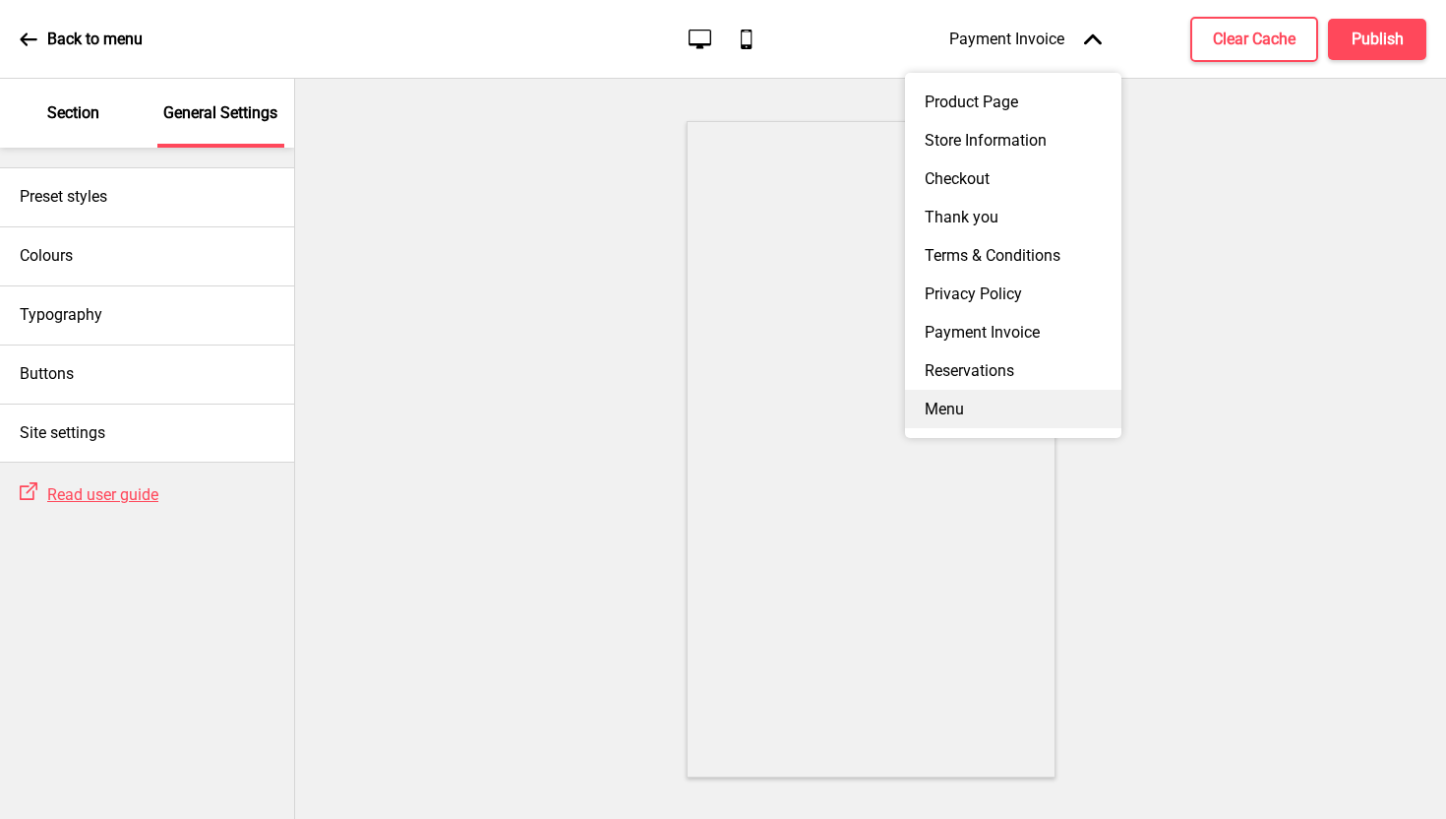
click at [953, 409] on div "Menu" at bounding box center [1013, 409] width 216 height 38
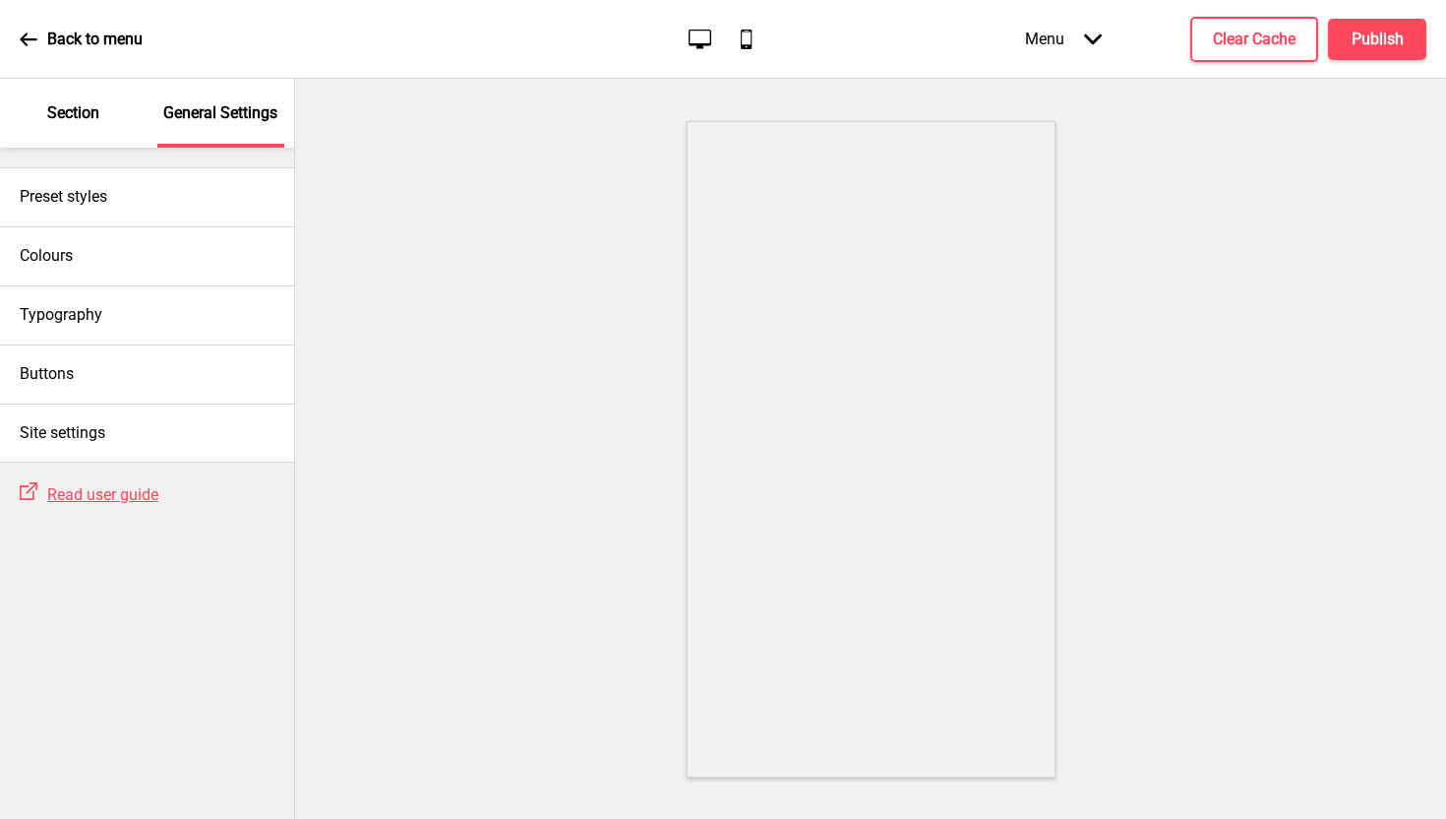
click at [27, 34] on icon at bounding box center [29, 40] width 18 height 18
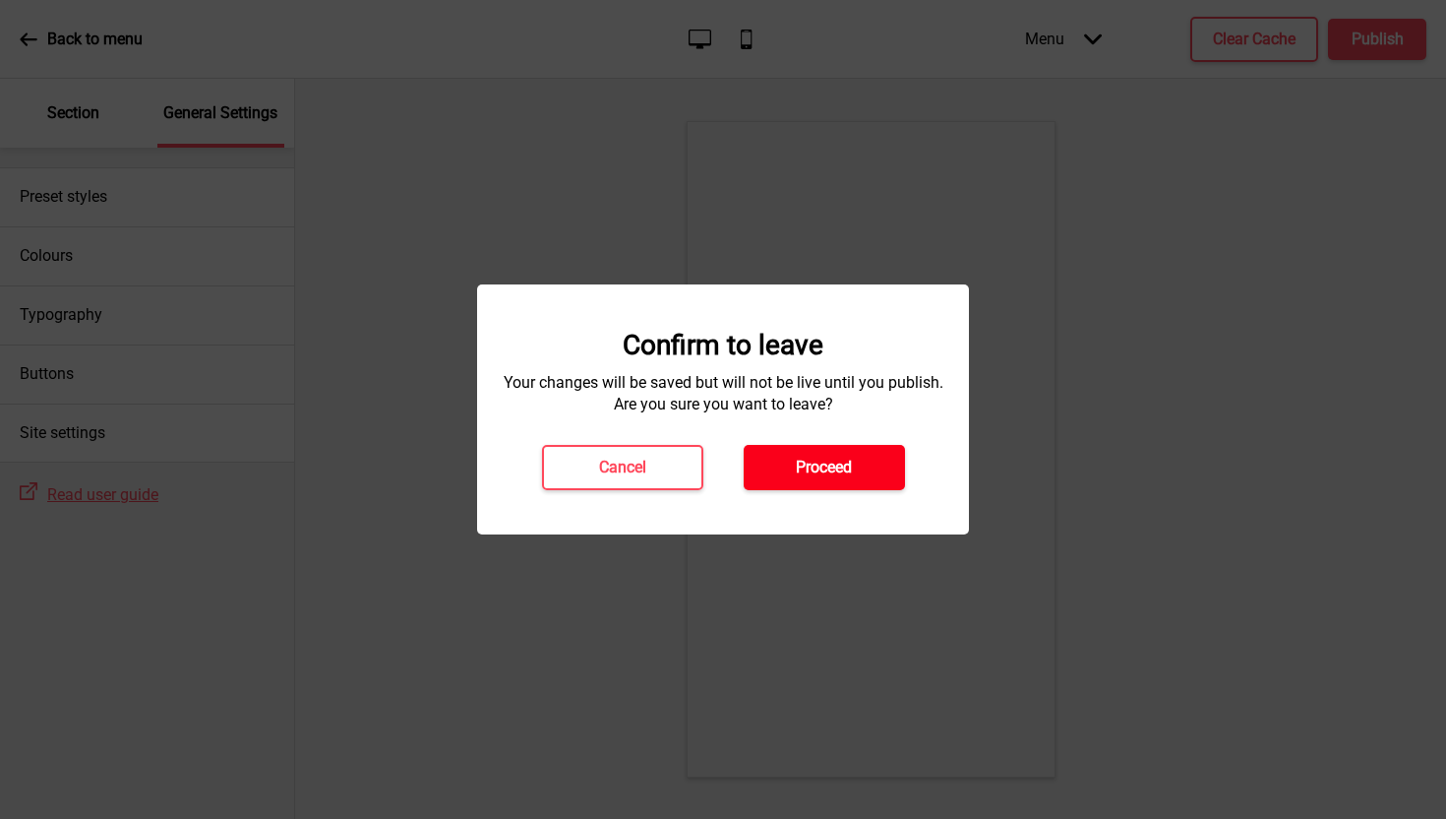
click at [826, 467] on h4 "Proceed" at bounding box center [824, 468] width 56 height 22
